Goal: Navigation & Orientation: Find specific page/section

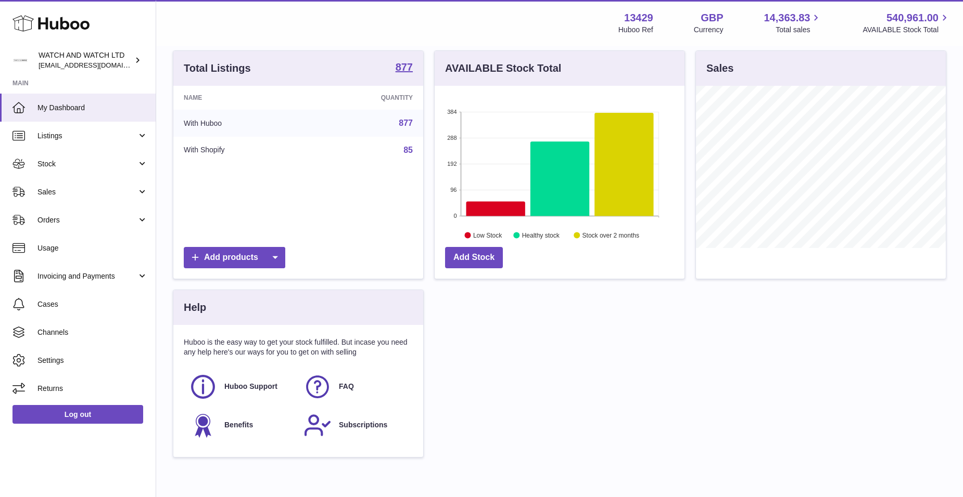
scroll to position [104, 0]
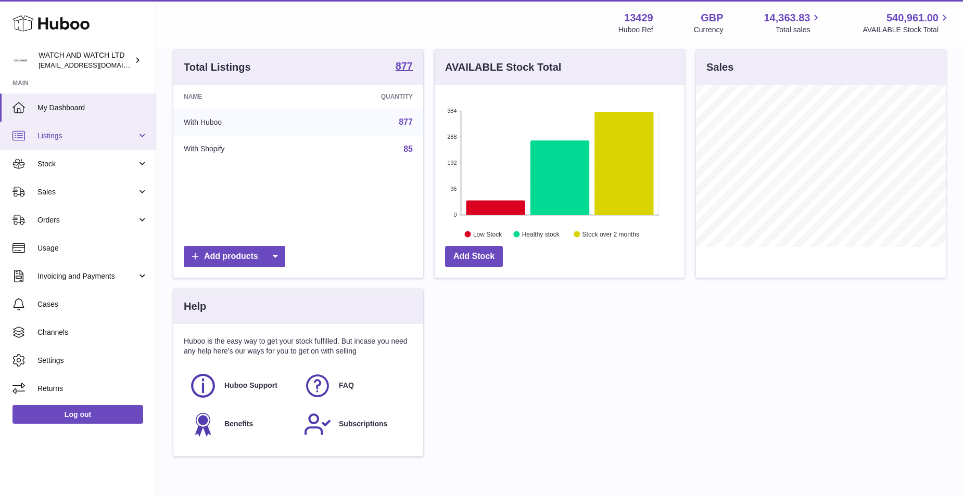
click at [71, 134] on span "Listings" at bounding box center [86, 136] width 99 height 10
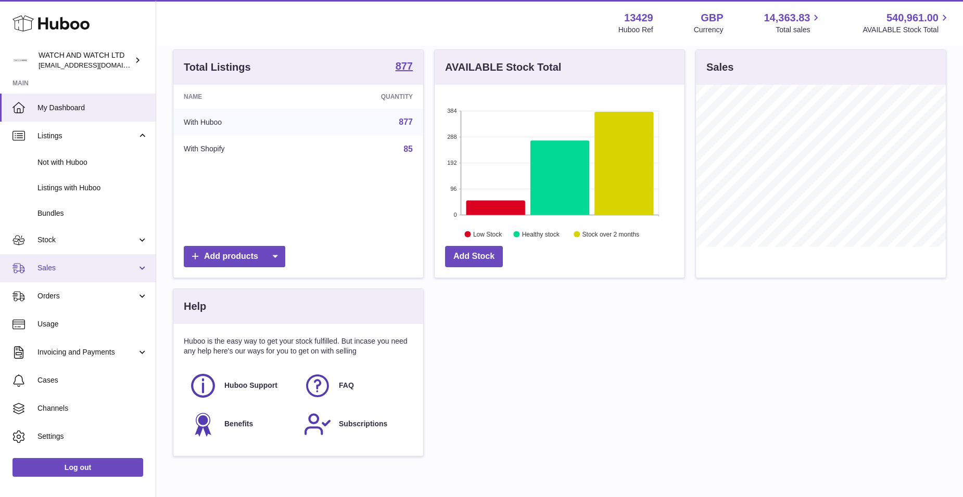
click at [80, 272] on span "Sales" at bounding box center [86, 268] width 99 height 10
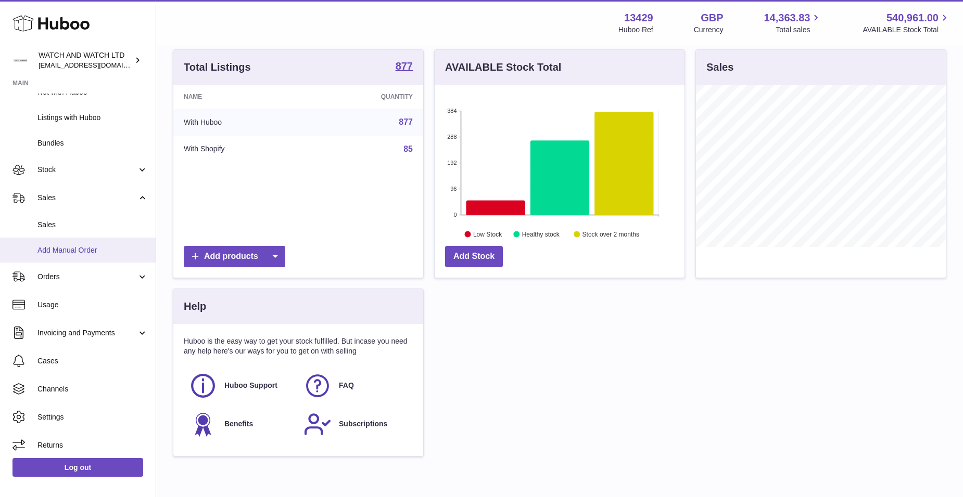
scroll to position [74, 0]
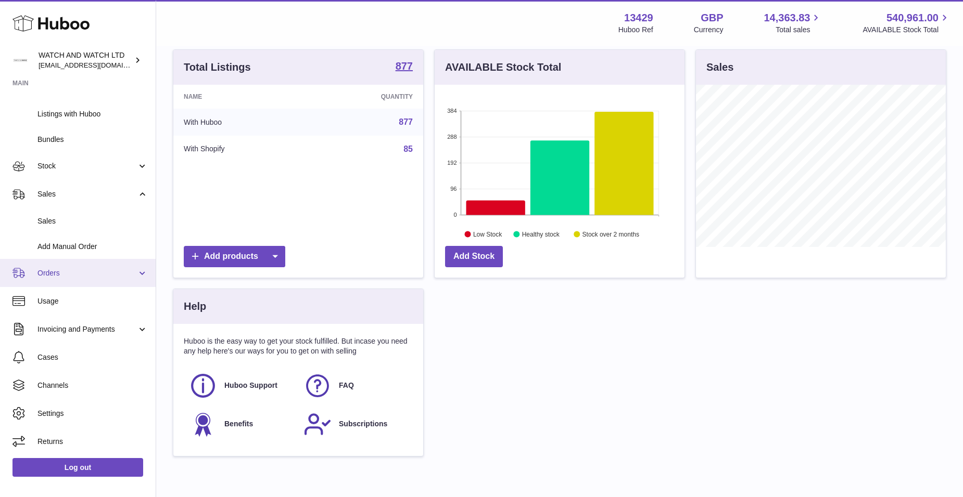
click at [98, 275] on span "Orders" at bounding box center [86, 274] width 99 height 10
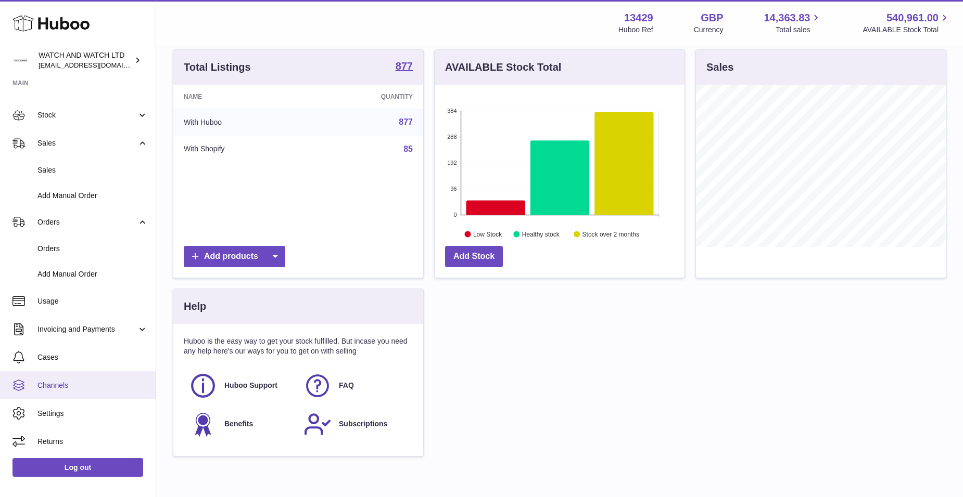
click at [36, 379] on link "Channels" at bounding box center [78, 386] width 156 height 28
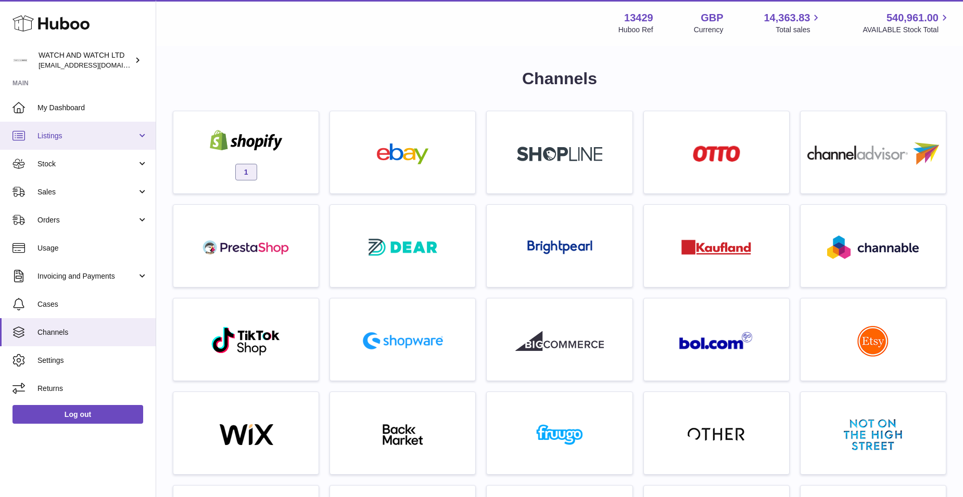
click at [92, 132] on span "Listings" at bounding box center [86, 136] width 99 height 10
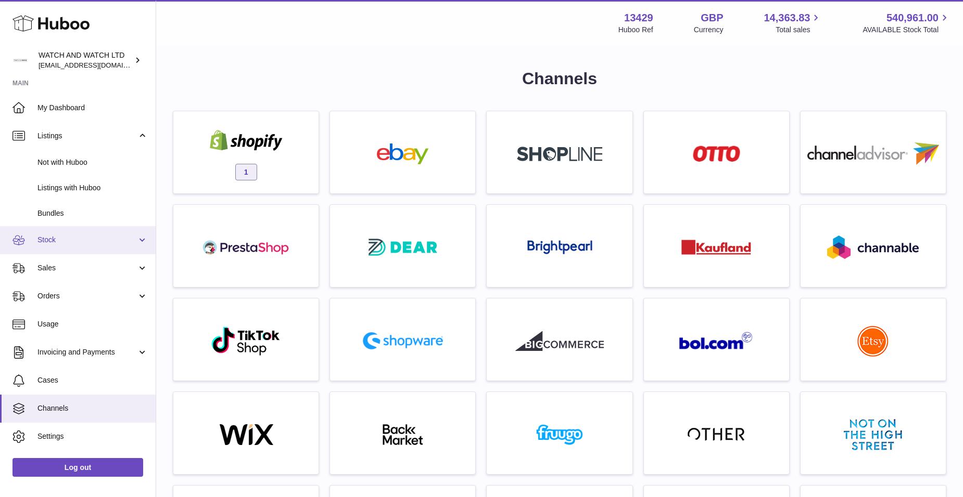
click at [77, 240] on span "Stock" at bounding box center [86, 240] width 99 height 10
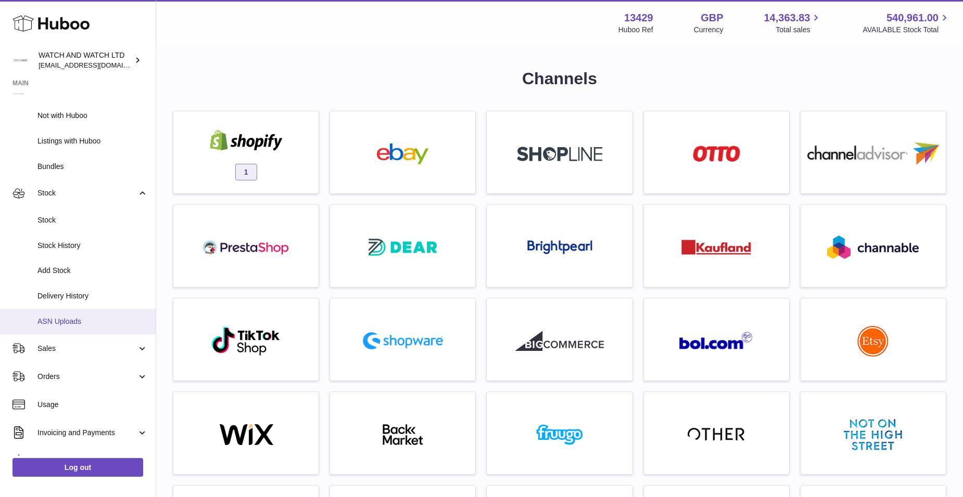
scroll to position [104, 0]
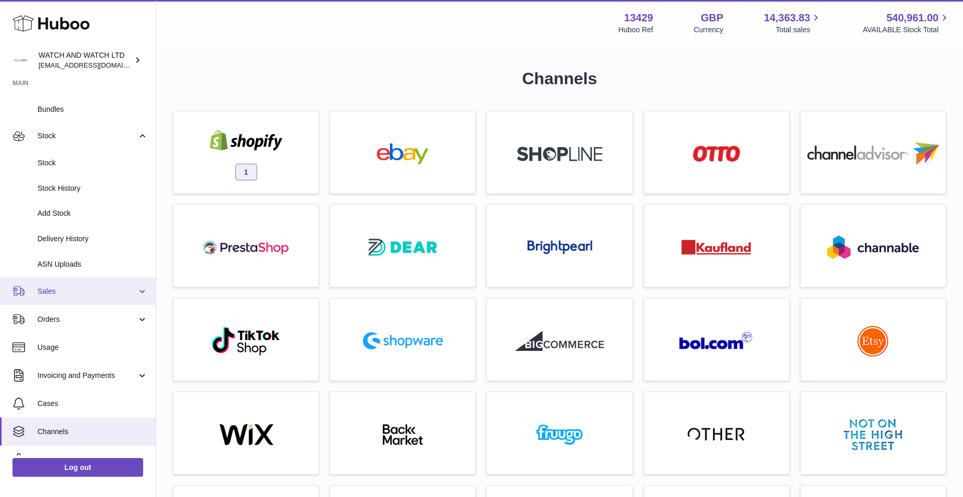
click at [86, 289] on span "Sales" at bounding box center [86, 292] width 99 height 10
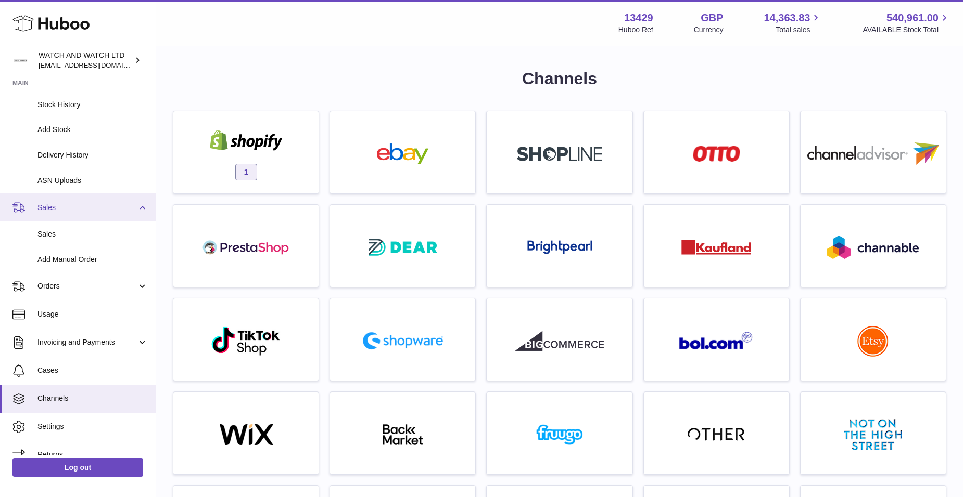
scroll to position [201, 0]
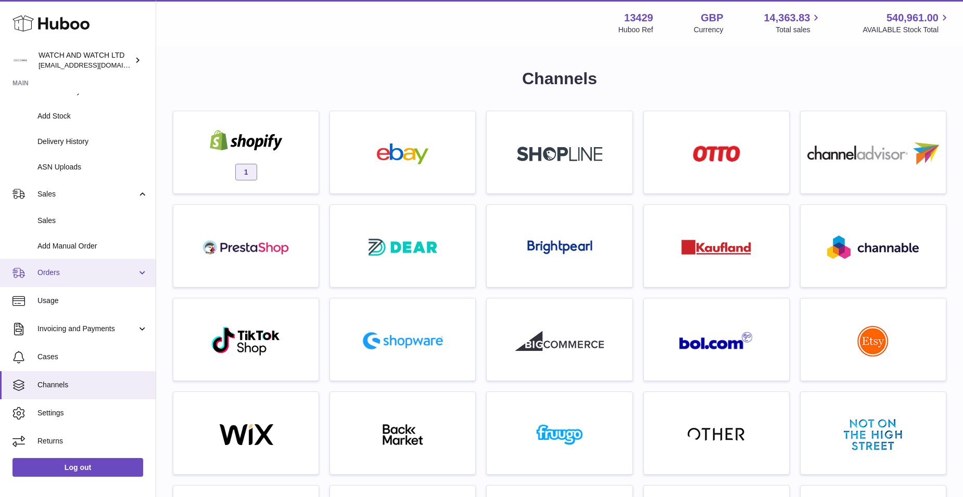
click at [73, 273] on span "Orders" at bounding box center [86, 273] width 99 height 10
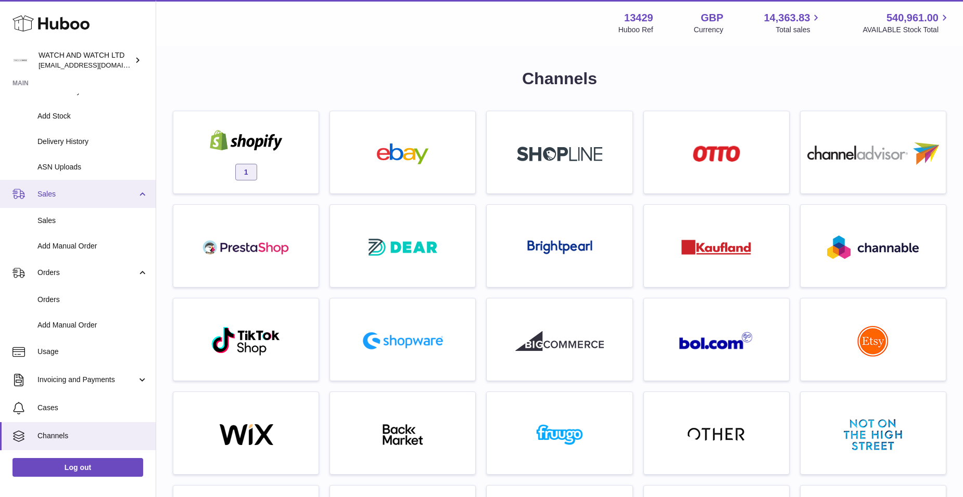
click at [66, 198] on span "Sales" at bounding box center [86, 194] width 99 height 10
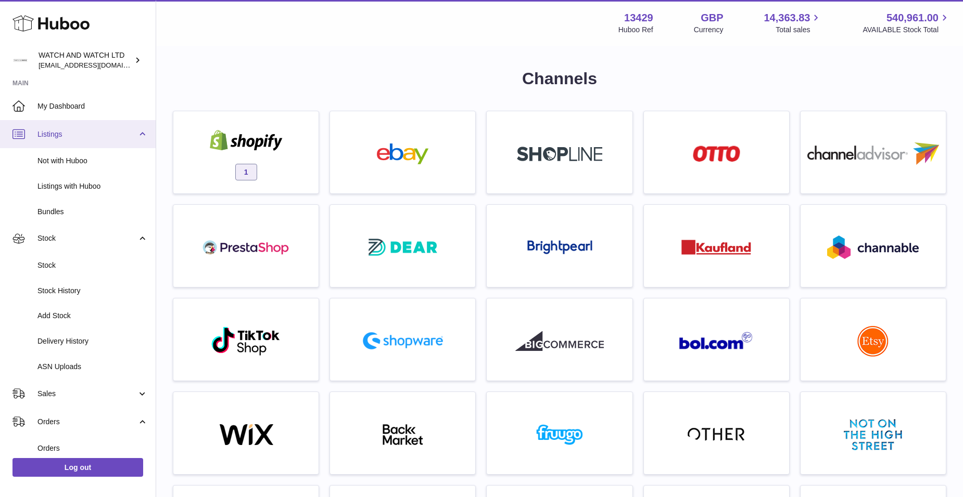
scroll to position [0, 0]
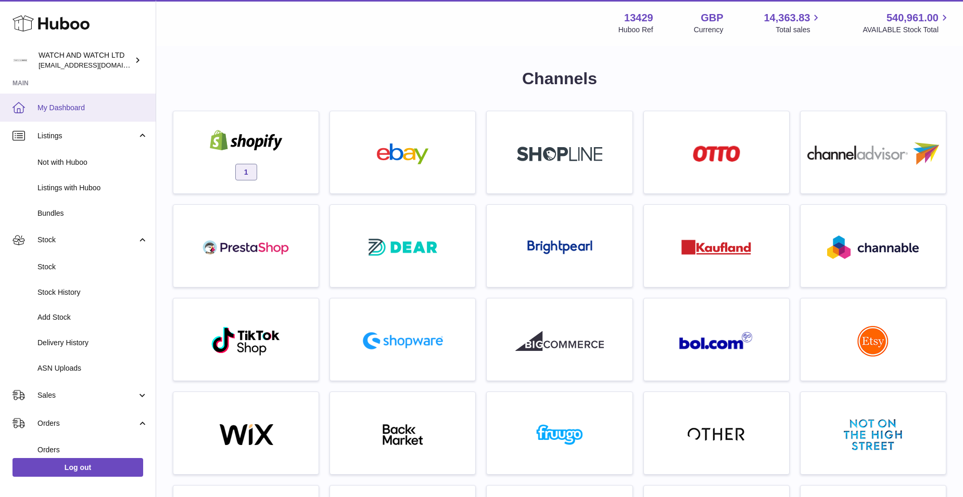
click at [59, 113] on link "My Dashboard" at bounding box center [78, 108] width 156 height 28
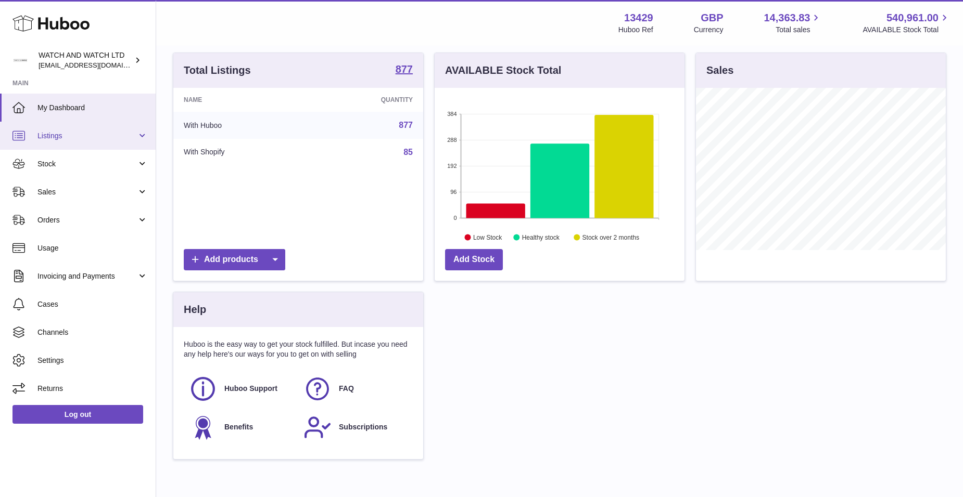
scroll to position [52, 0]
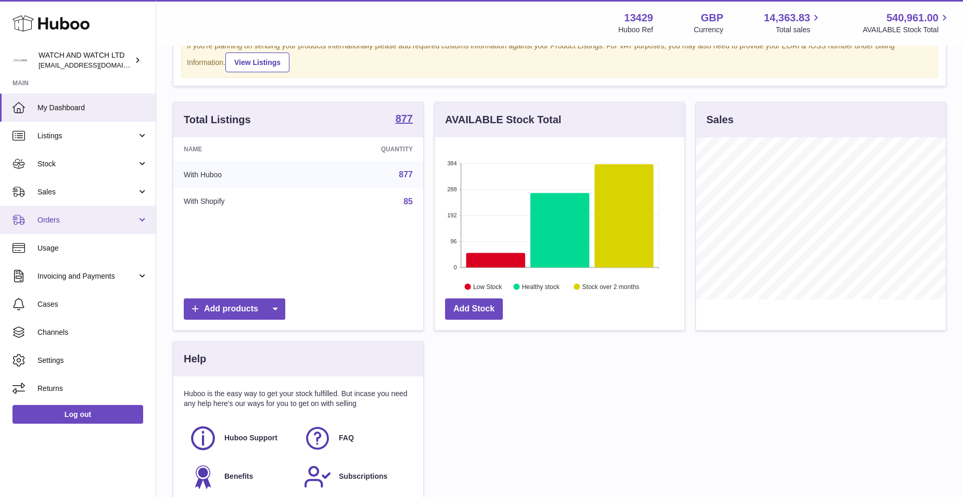
click at [83, 226] on link "Orders" at bounding box center [78, 220] width 156 height 28
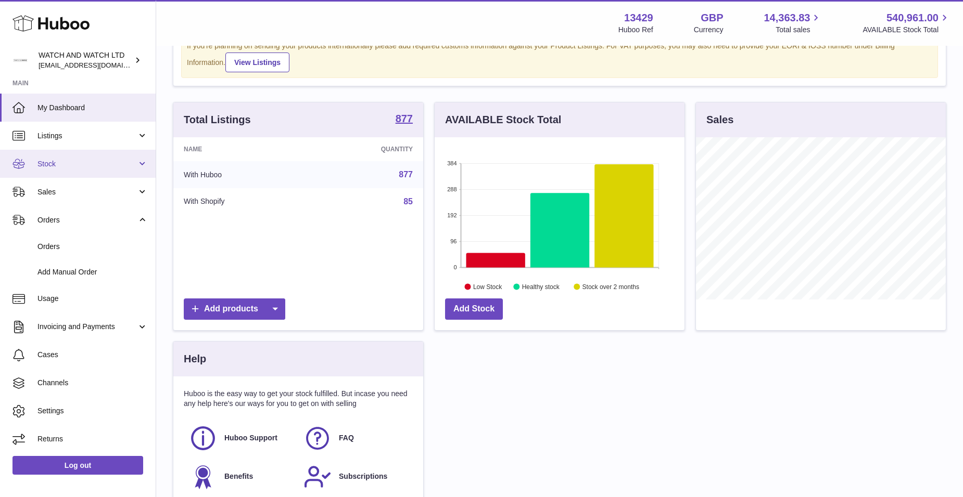
click at [68, 159] on span "Stock" at bounding box center [86, 164] width 99 height 10
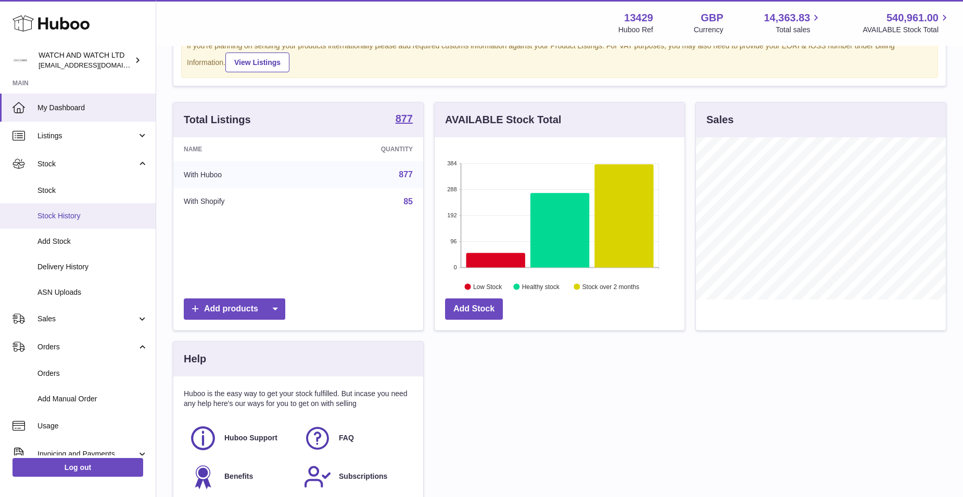
click at [106, 216] on span "Stock History" at bounding box center [92, 216] width 110 height 10
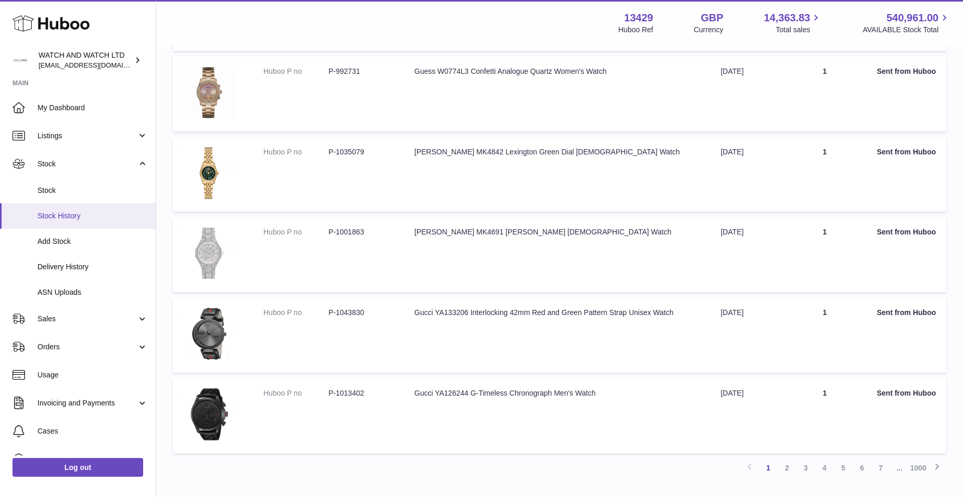
scroll to position [572, 0]
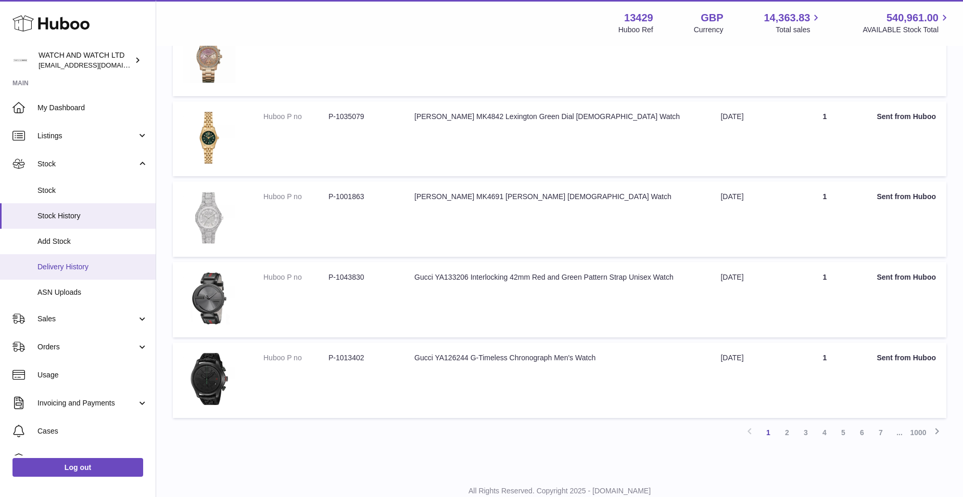
click at [91, 274] on link "Delivery History" at bounding box center [78, 266] width 156 height 25
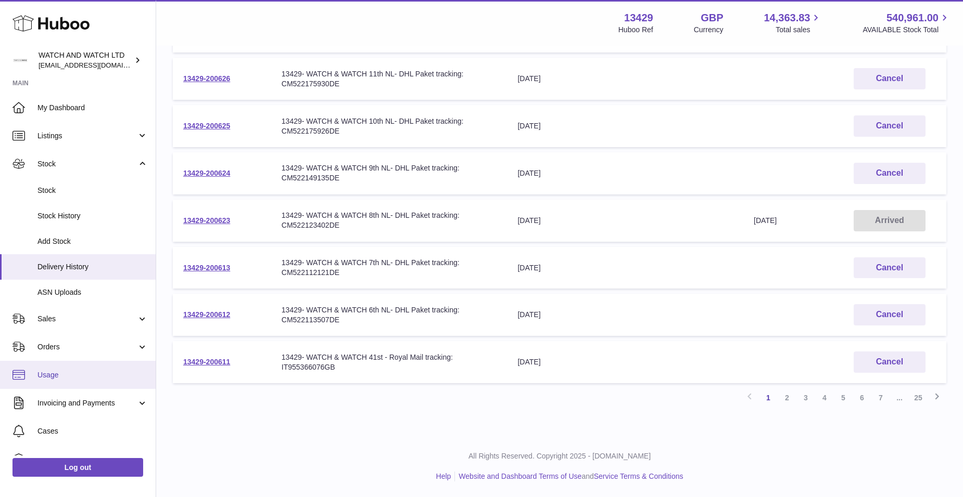
scroll to position [52, 0]
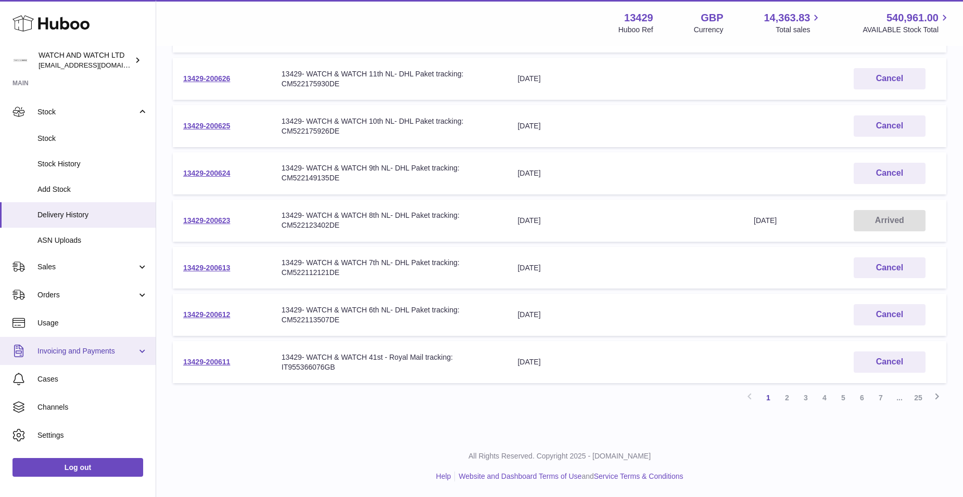
click at [118, 350] on span "Invoicing and Payments" at bounding box center [86, 352] width 99 height 10
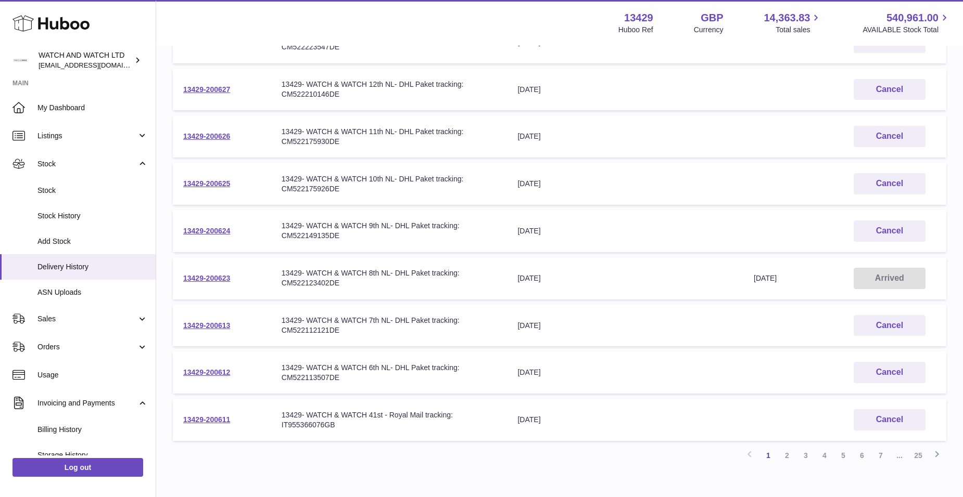
scroll to position [186, 0]
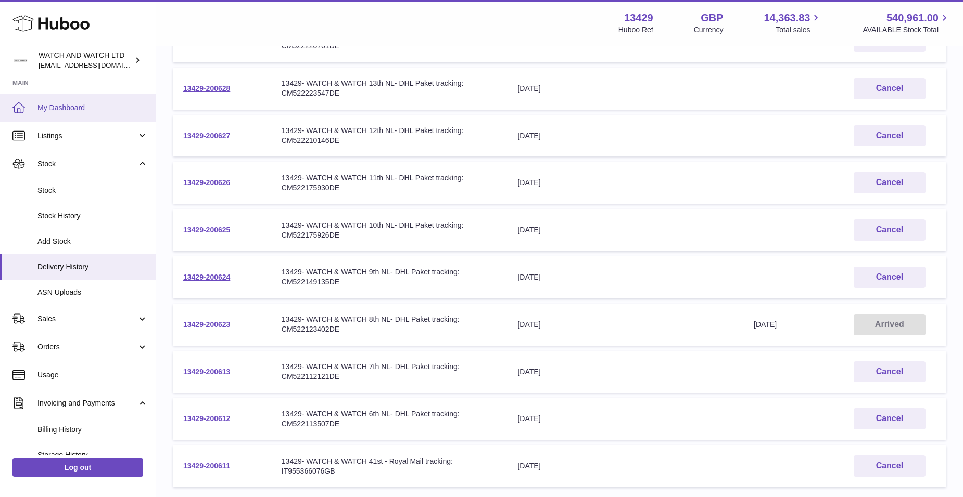
click at [70, 106] on span "My Dashboard" at bounding box center [92, 108] width 110 height 10
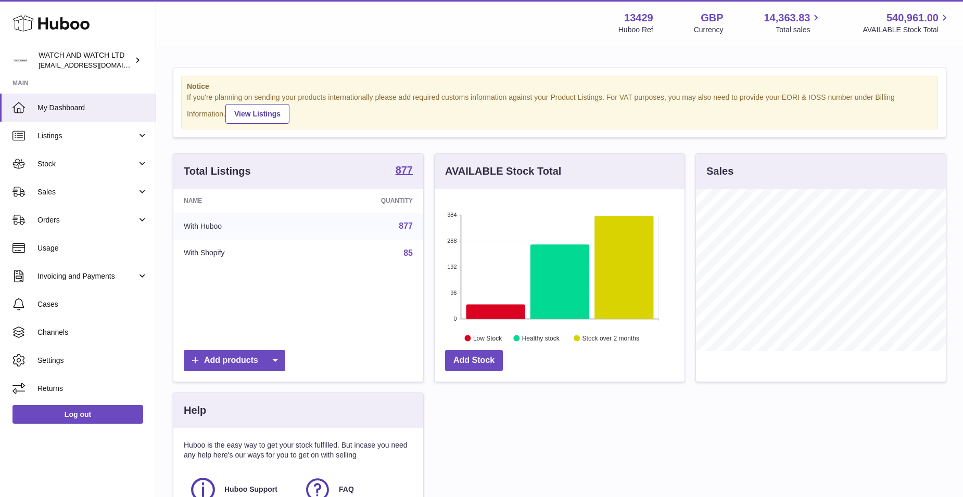
click at [389, 254] on td "85" at bounding box center [365, 253] width 115 height 27
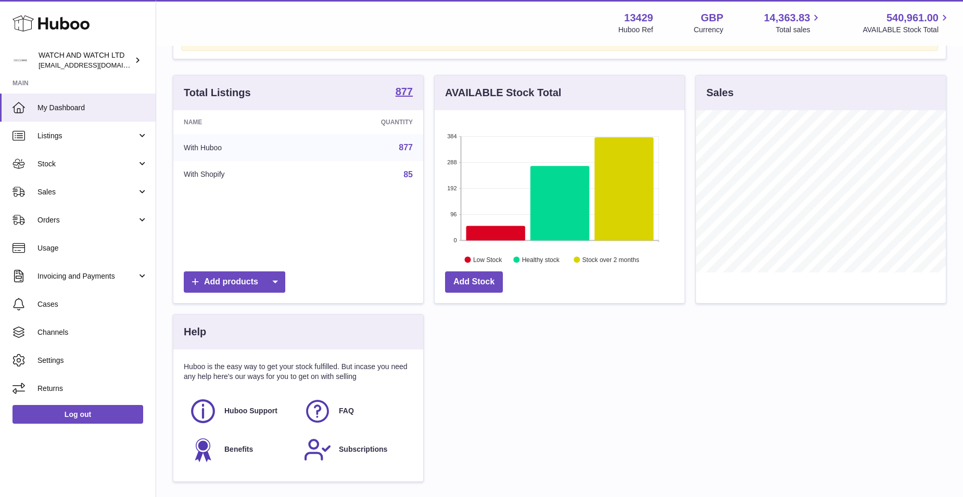
scroll to position [156, 0]
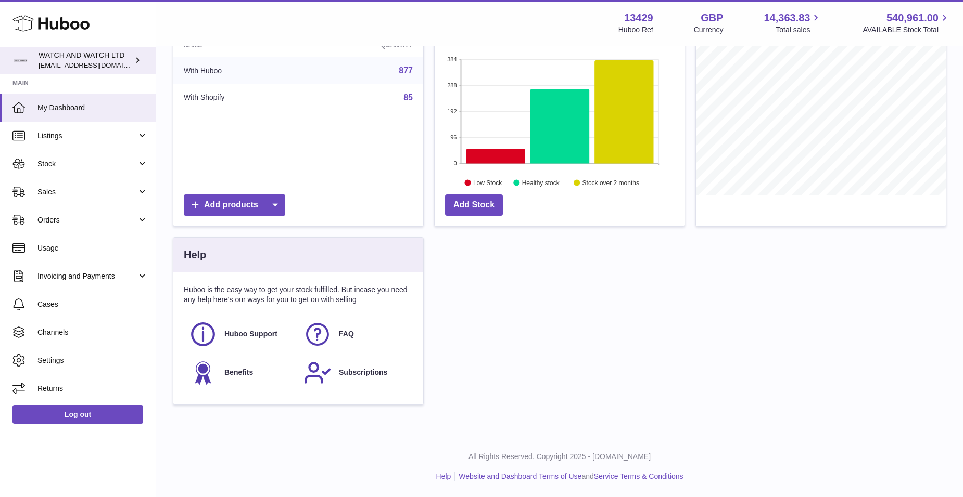
click at [141, 63] on icon at bounding box center [137, 60] width 11 height 11
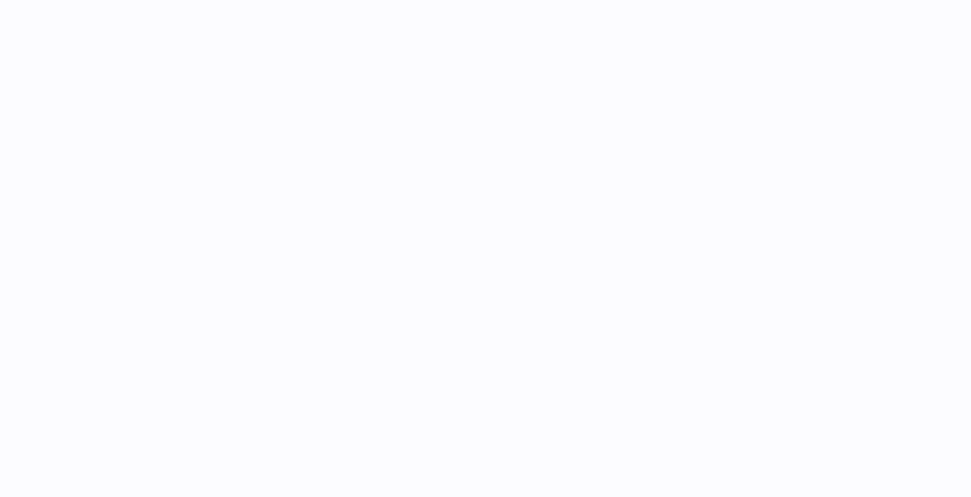
click at [561, 343] on div at bounding box center [563, 248] width 814 height 497
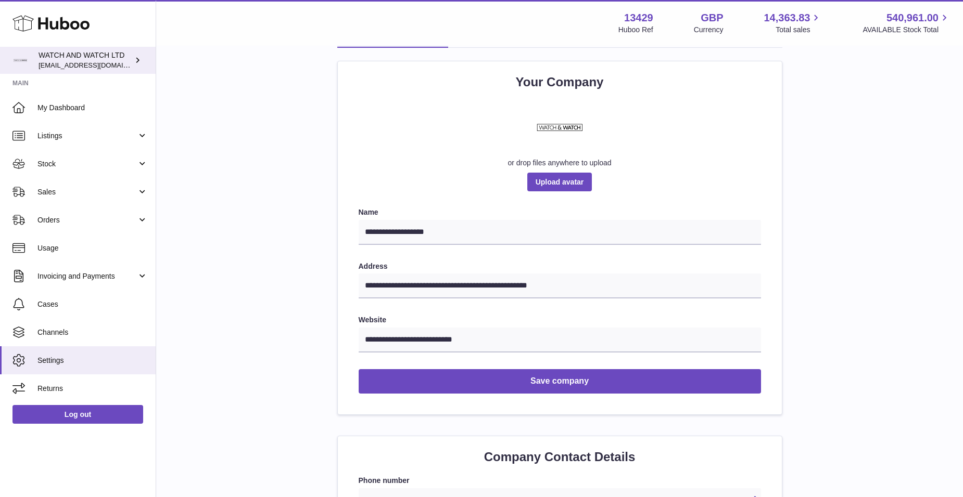
scroll to position [52, 0]
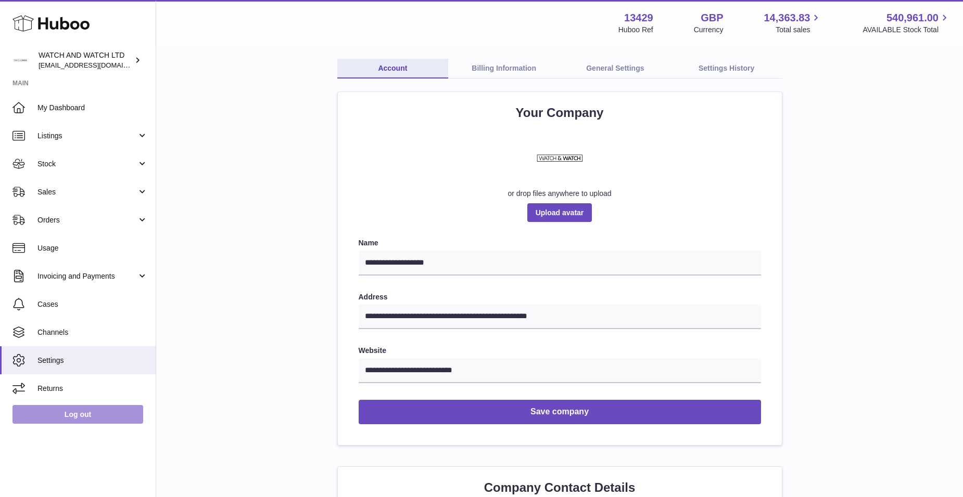
click at [82, 416] on link "Log out" at bounding box center [77, 414] width 131 height 19
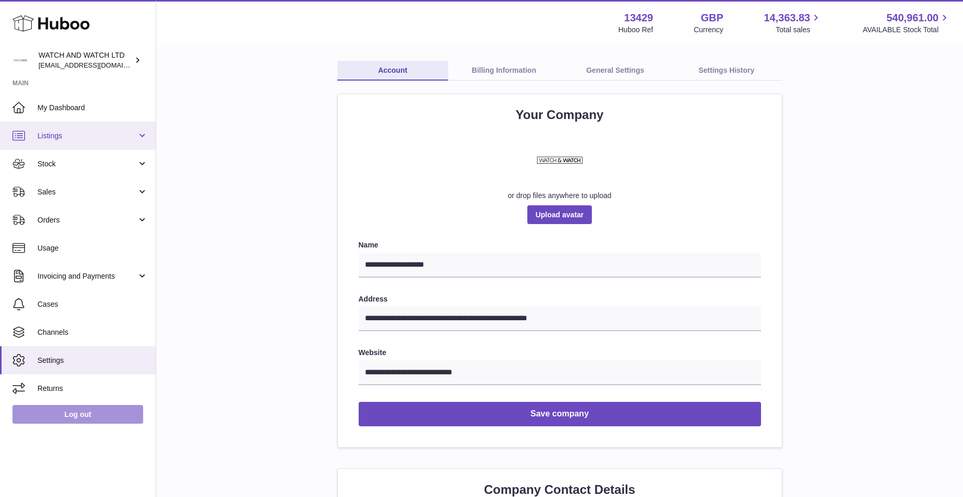
scroll to position [0, 0]
